Goal: Transaction & Acquisition: Purchase product/service

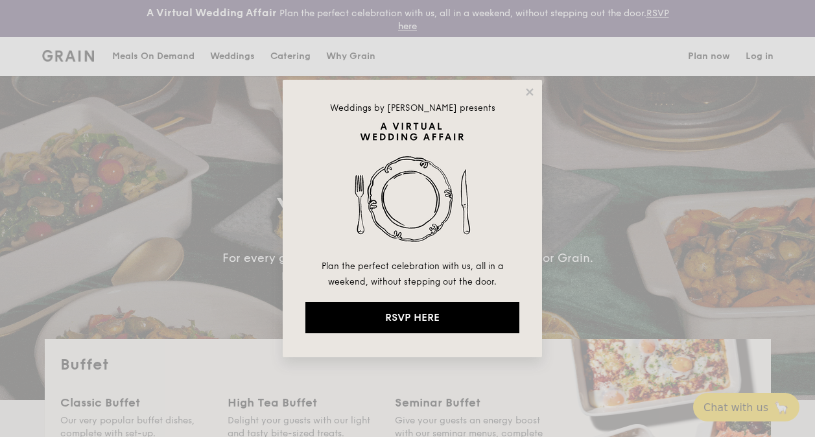
select select
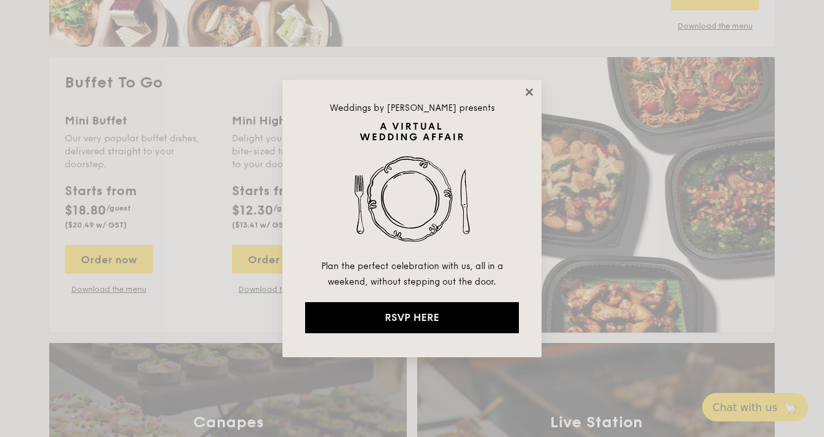
click at [526, 89] on icon at bounding box center [529, 91] width 7 height 7
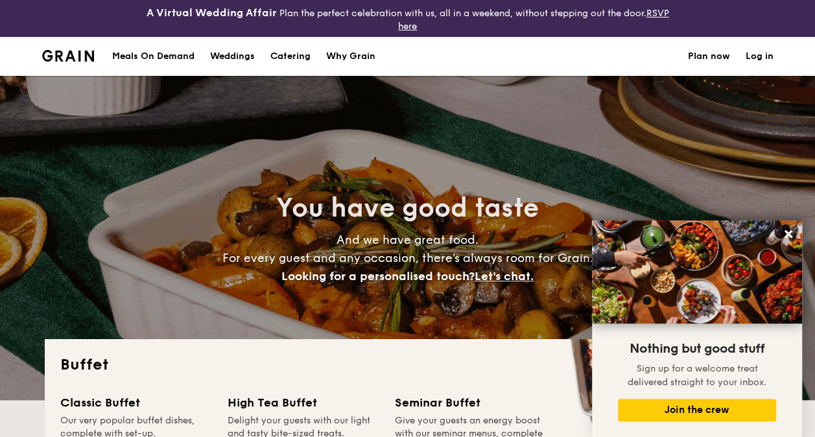
click at [165, 60] on div "Meals On Demand" at bounding box center [153, 56] width 82 height 39
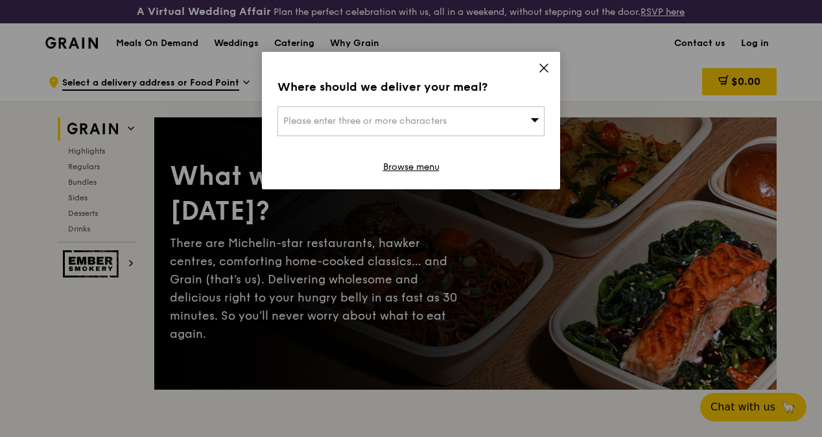
click at [544, 63] on icon at bounding box center [544, 68] width 12 height 12
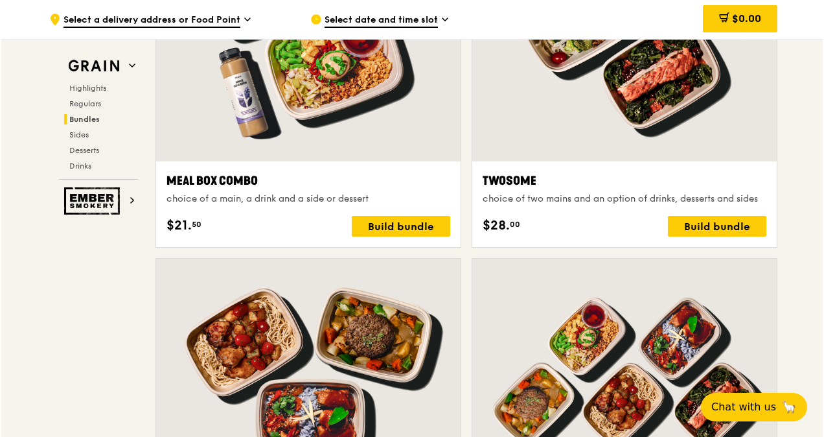
scroll to position [1959, 0]
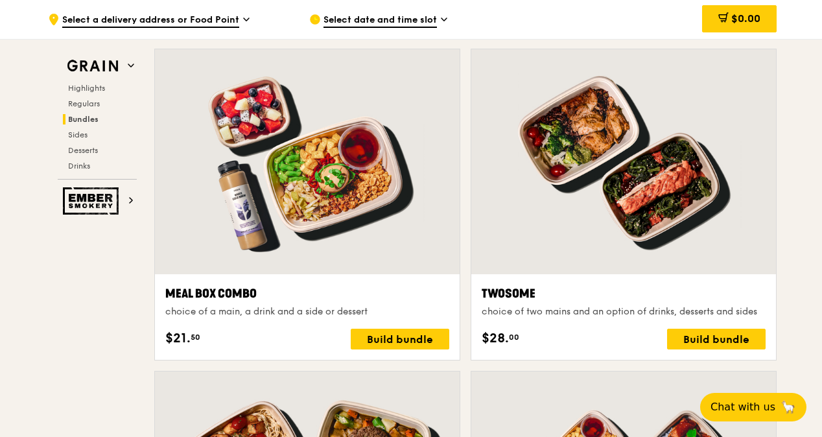
click at [302, 254] on div at bounding box center [307, 161] width 305 height 225
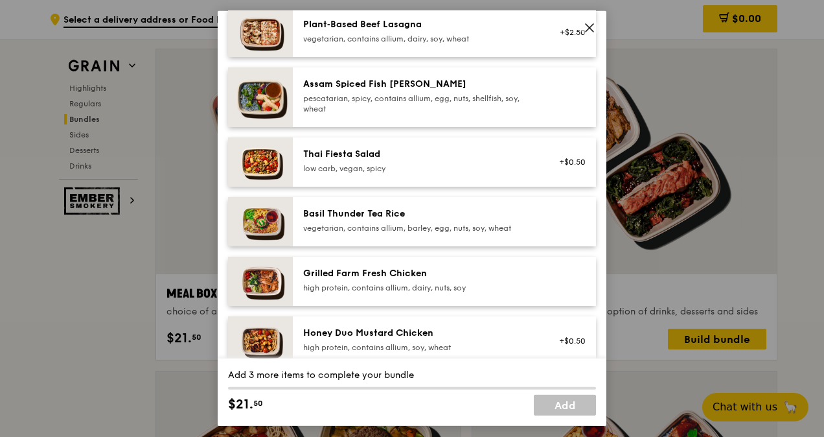
scroll to position [0, 0]
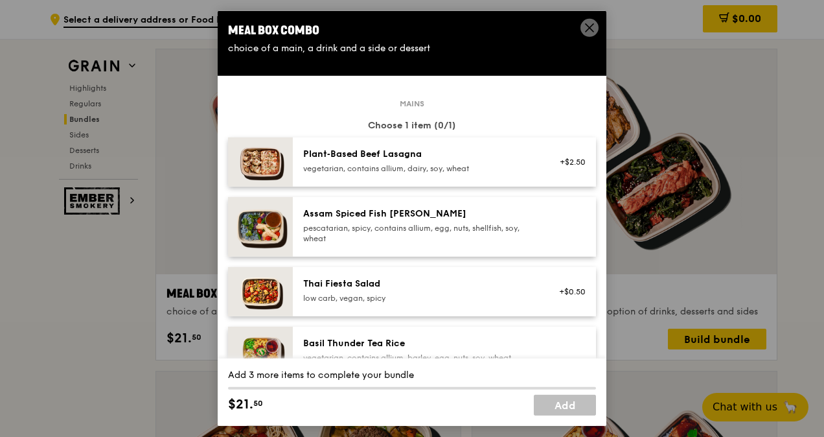
click at [585, 32] on icon at bounding box center [590, 28] width 12 height 12
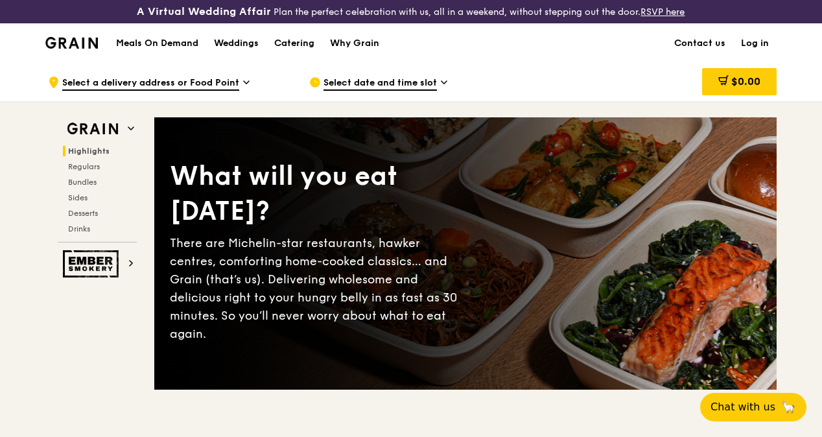
click at [86, 184] on div "Highlights Regulars Bundles Sides Desserts Drinks" at bounding box center [97, 190] width 79 height 88
click at [86, 171] on span "Regulars" at bounding box center [85, 166] width 34 height 9
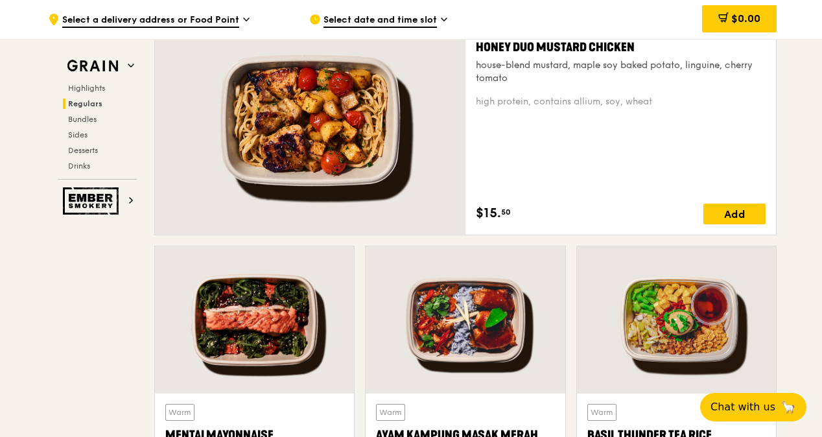
scroll to position [1158, 0]
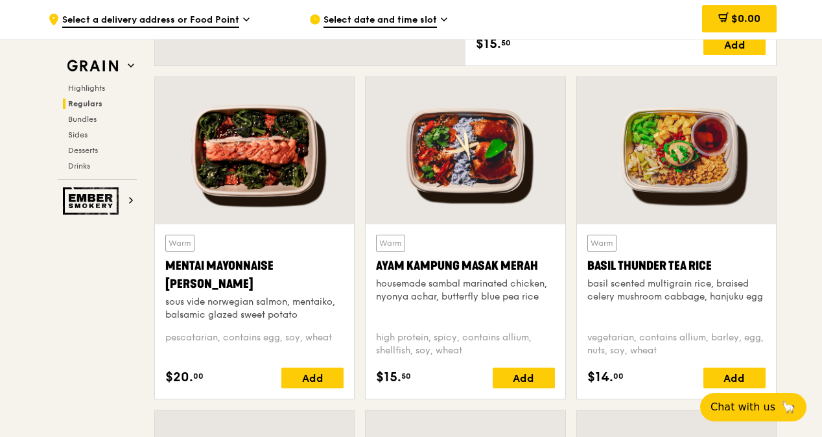
click at [262, 222] on div at bounding box center [254, 150] width 199 height 147
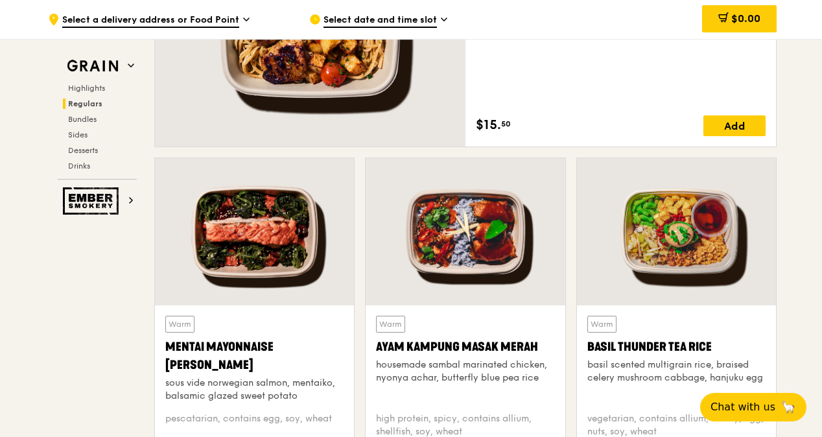
scroll to position [1093, 0]
